Goal: Consume media (video, audio)

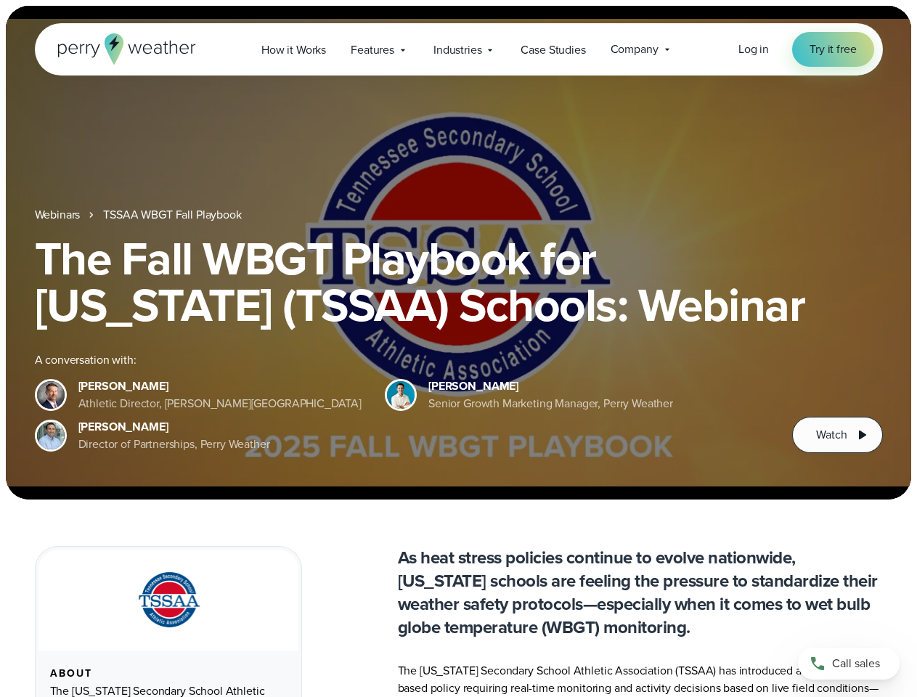
click at [458, 348] on div "The Fall WBGT Playbook for [US_STATE] (TSSAA) Schools: Webinar A conversation w…" at bounding box center [459, 344] width 848 height 218
click at [458, 49] on span "Industries" at bounding box center [457, 49] width 48 height 17
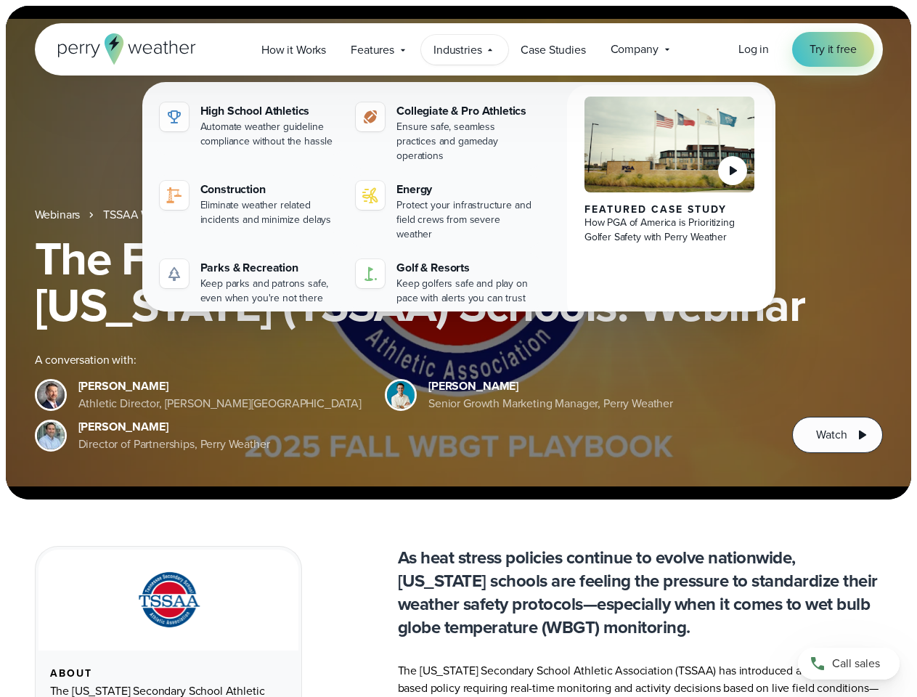
click at [458, 253] on h1 "The Fall WBGT Playbook for [US_STATE] (TSSAA) Schools: Webinar" at bounding box center [459, 281] width 848 height 93
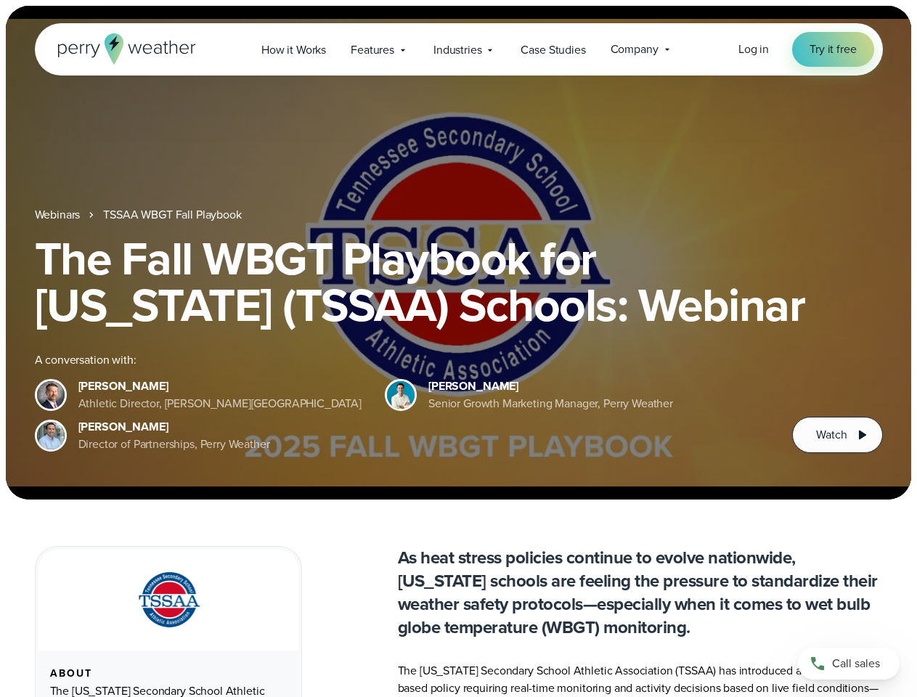
click at [173, 215] on link "TSSAA WBGT Fall Playbook" at bounding box center [172, 214] width 138 height 17
click at [837, 435] on span "Watch" at bounding box center [831, 434] width 30 height 17
